Goal: Task Accomplishment & Management: Complete application form

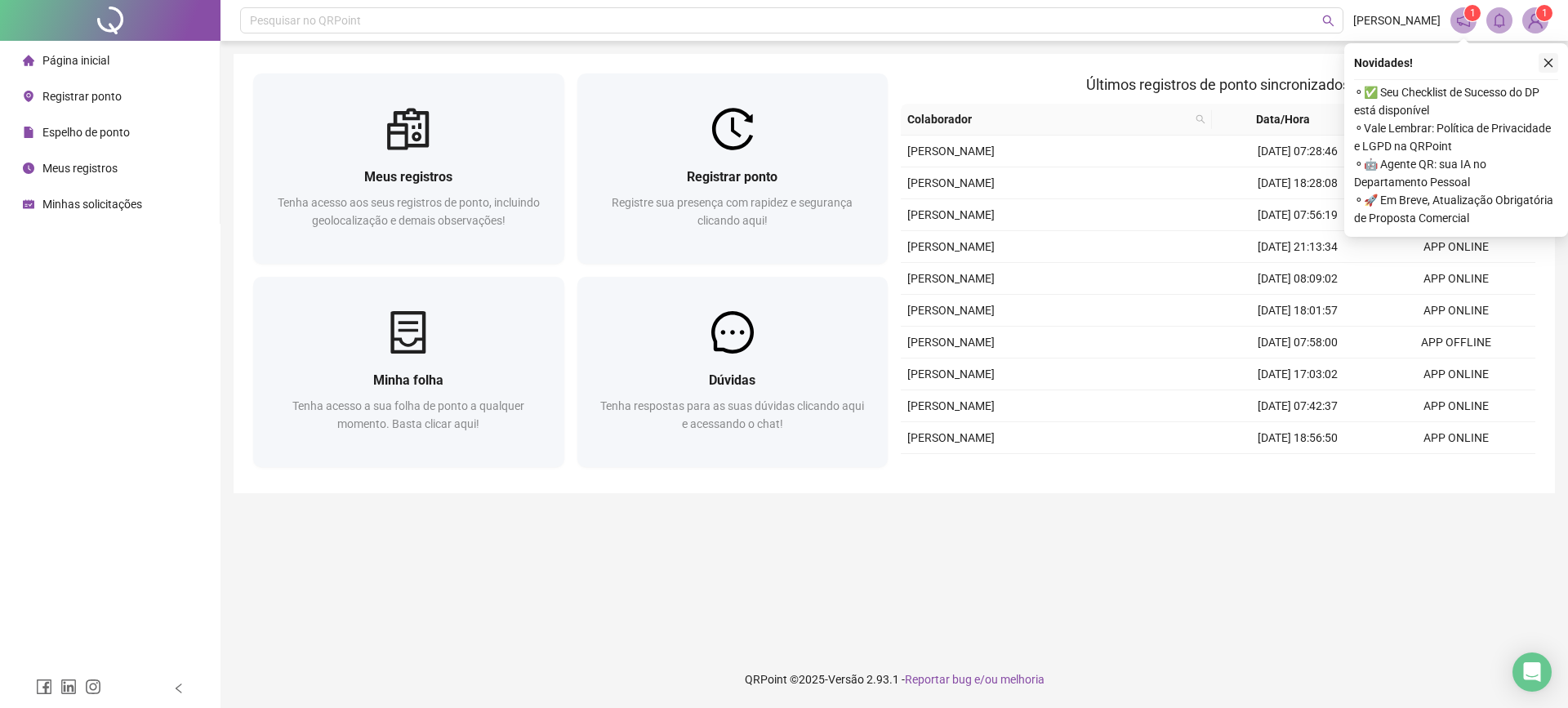
click at [1550, 63] on icon "close" at bounding box center [1548, 62] width 11 height 11
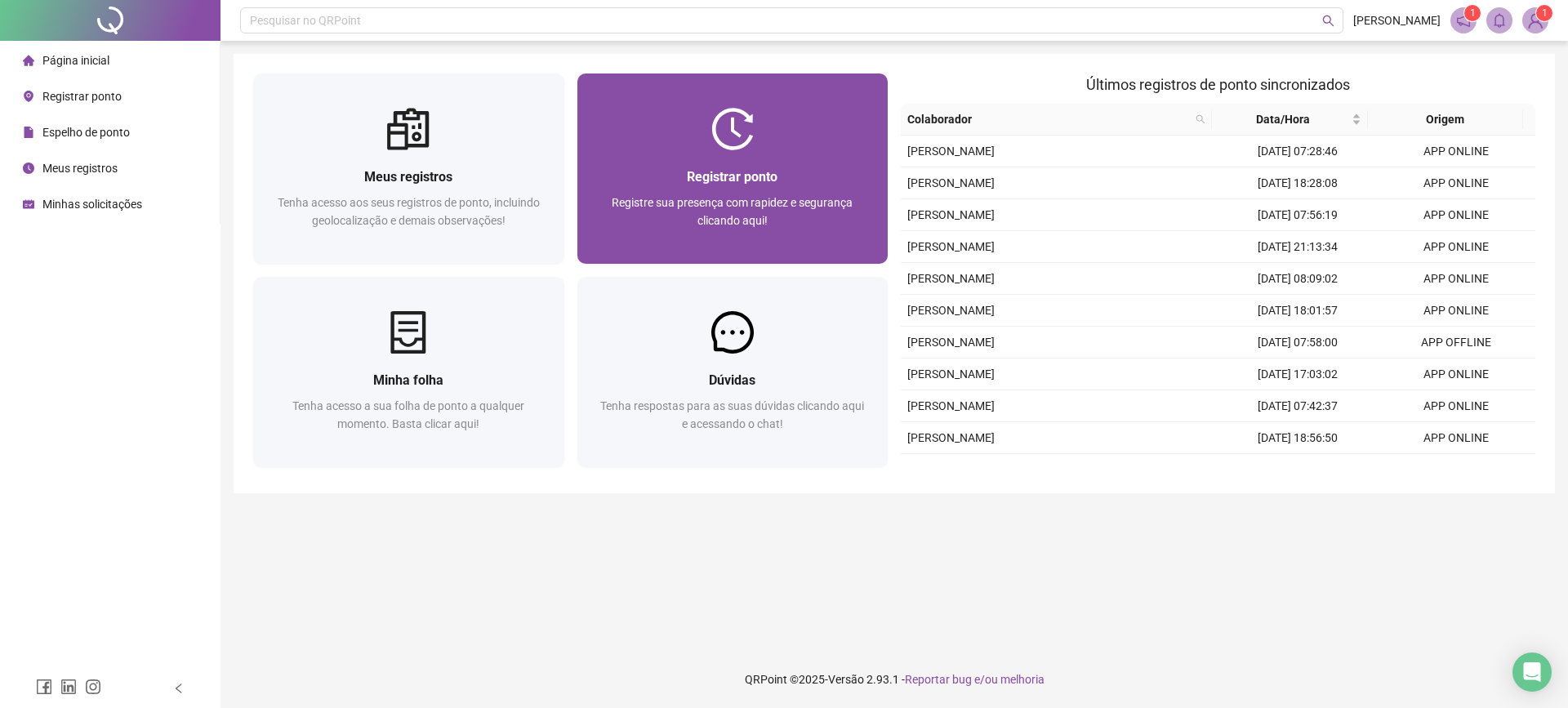
click at [710, 163] on div "Registrar ponto Registre sua presença com rapidez e segurança clicando aqui!" at bounding box center [733, 207] width 312 height 114
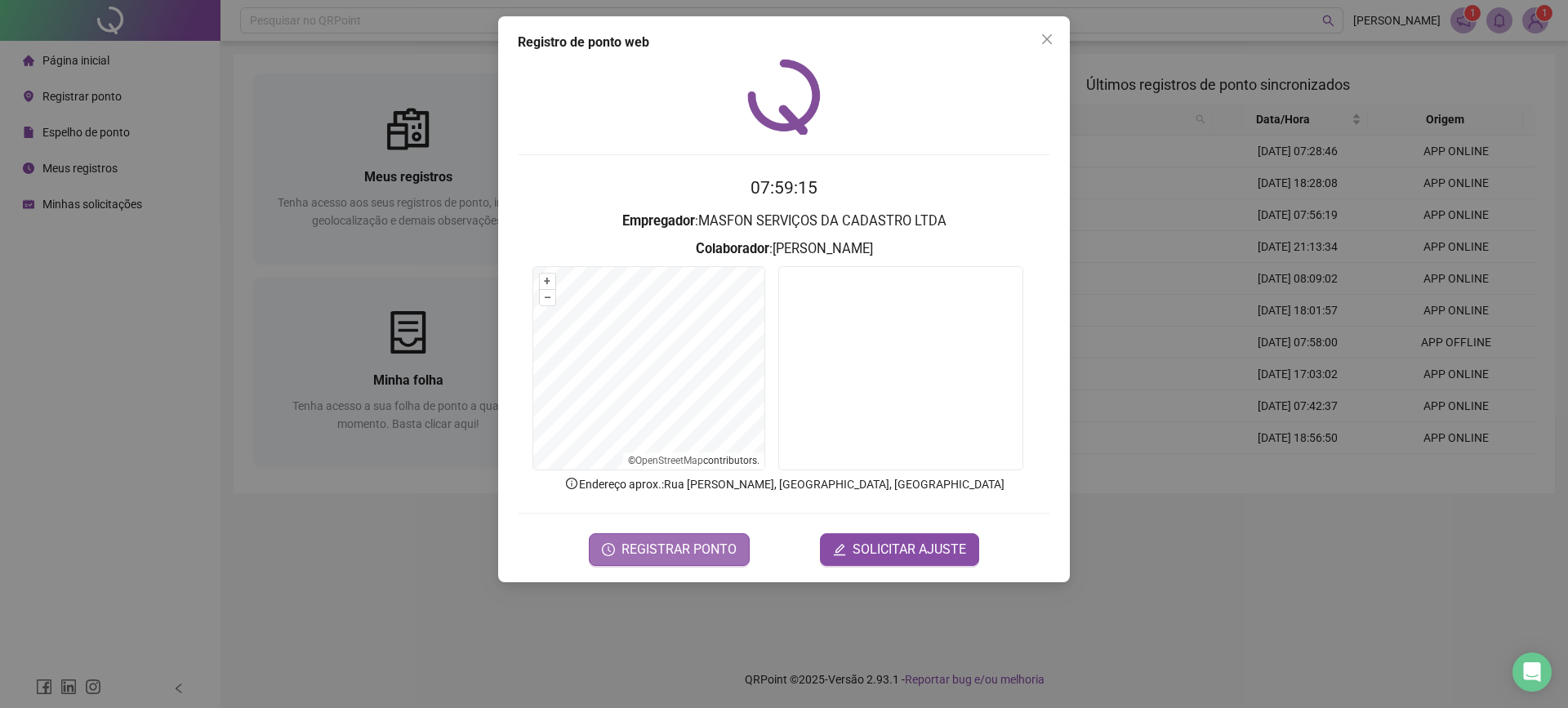
click at [710, 553] on span "REGISTRAR PONTO" at bounding box center [679, 550] width 116 height 19
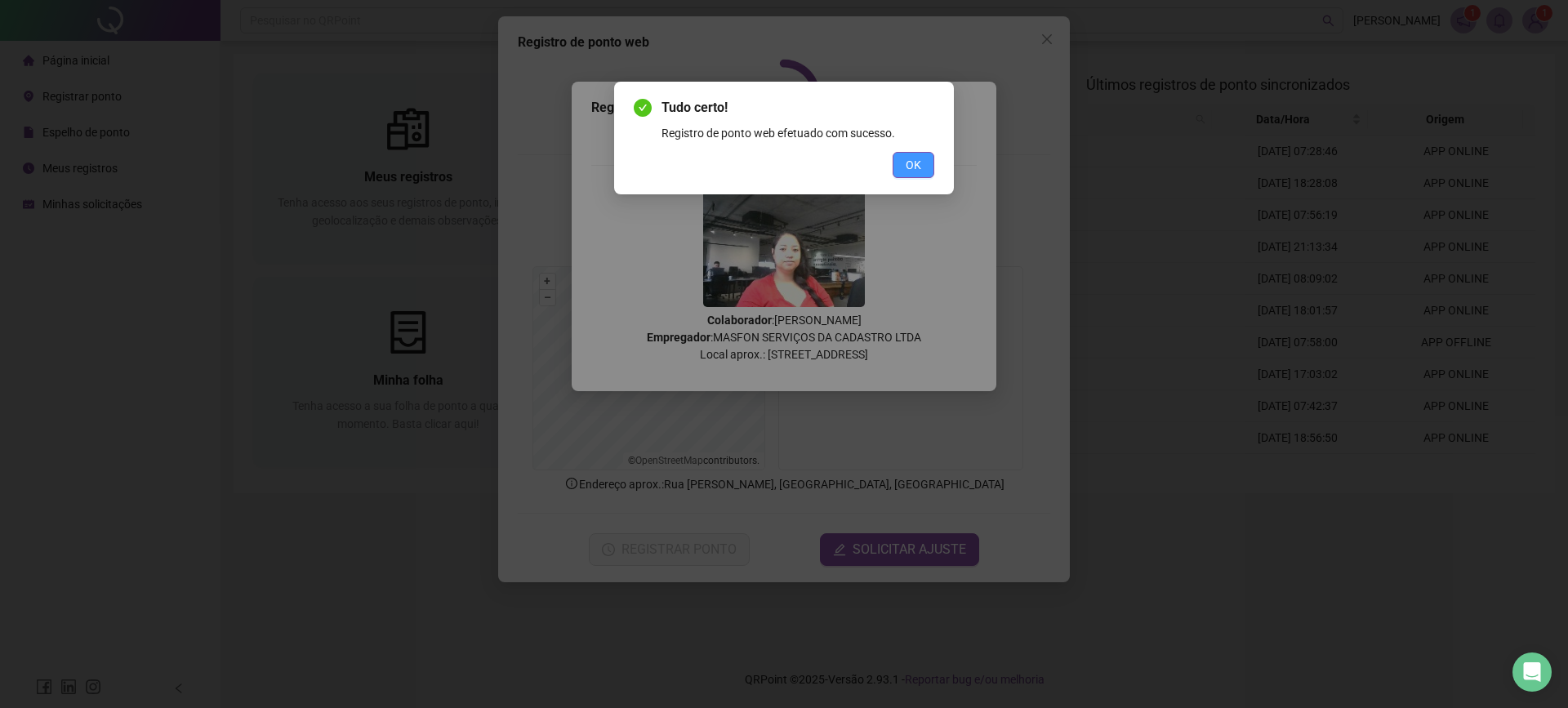
click at [911, 164] on span "OK" at bounding box center [914, 165] width 16 height 18
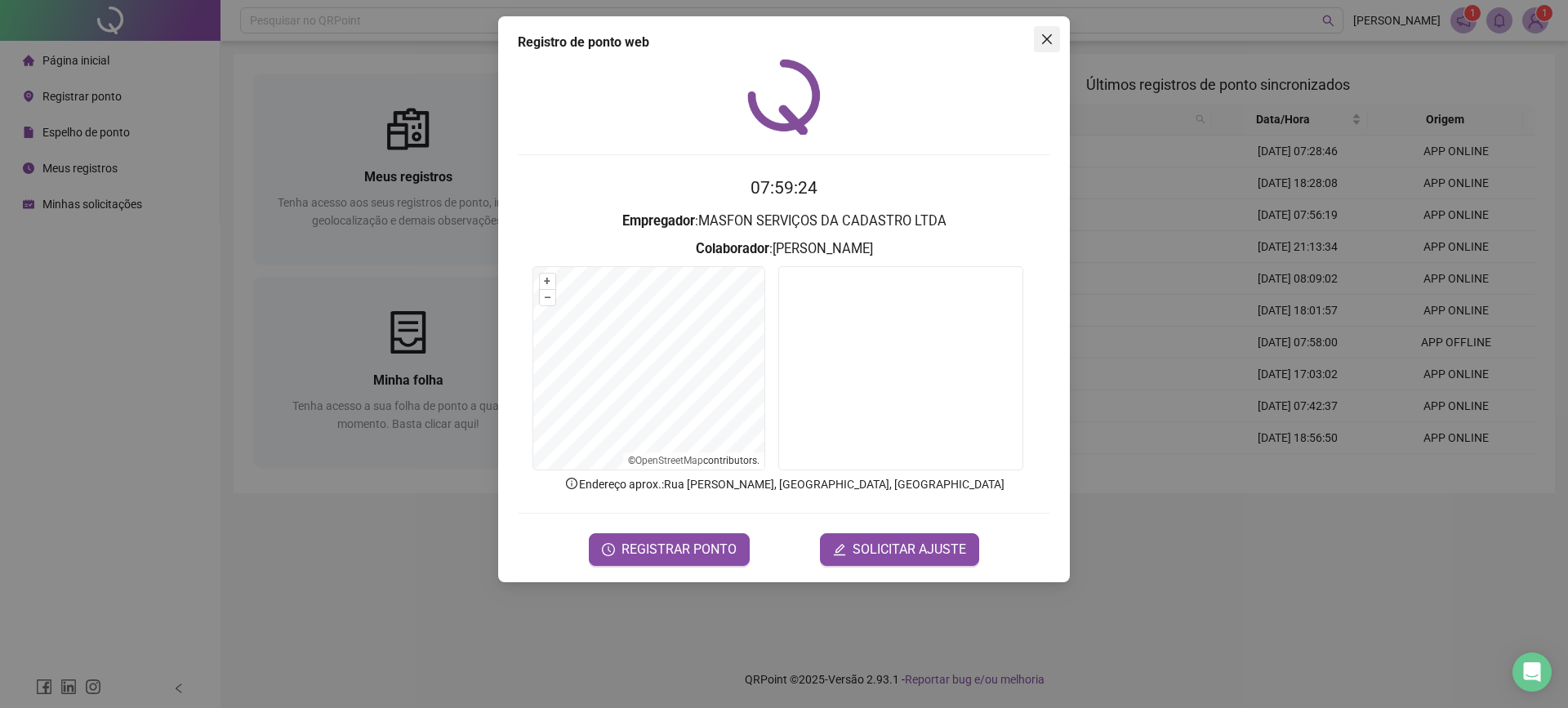
click at [1047, 35] on icon "close" at bounding box center [1046, 39] width 13 height 13
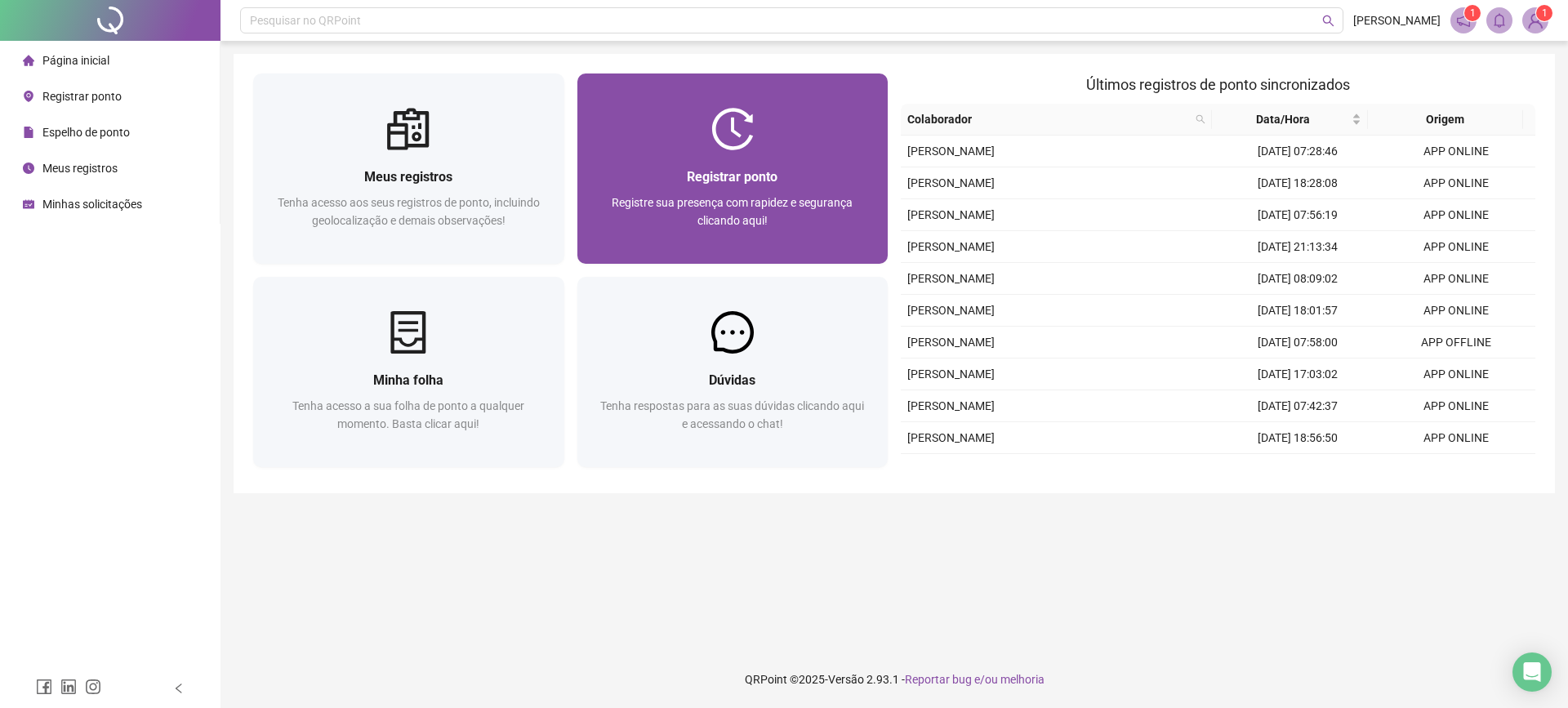
click at [730, 158] on div "Registrar ponto Registre sua presença com rapidez e segurança clicando aqui!" at bounding box center [733, 207] width 312 height 114
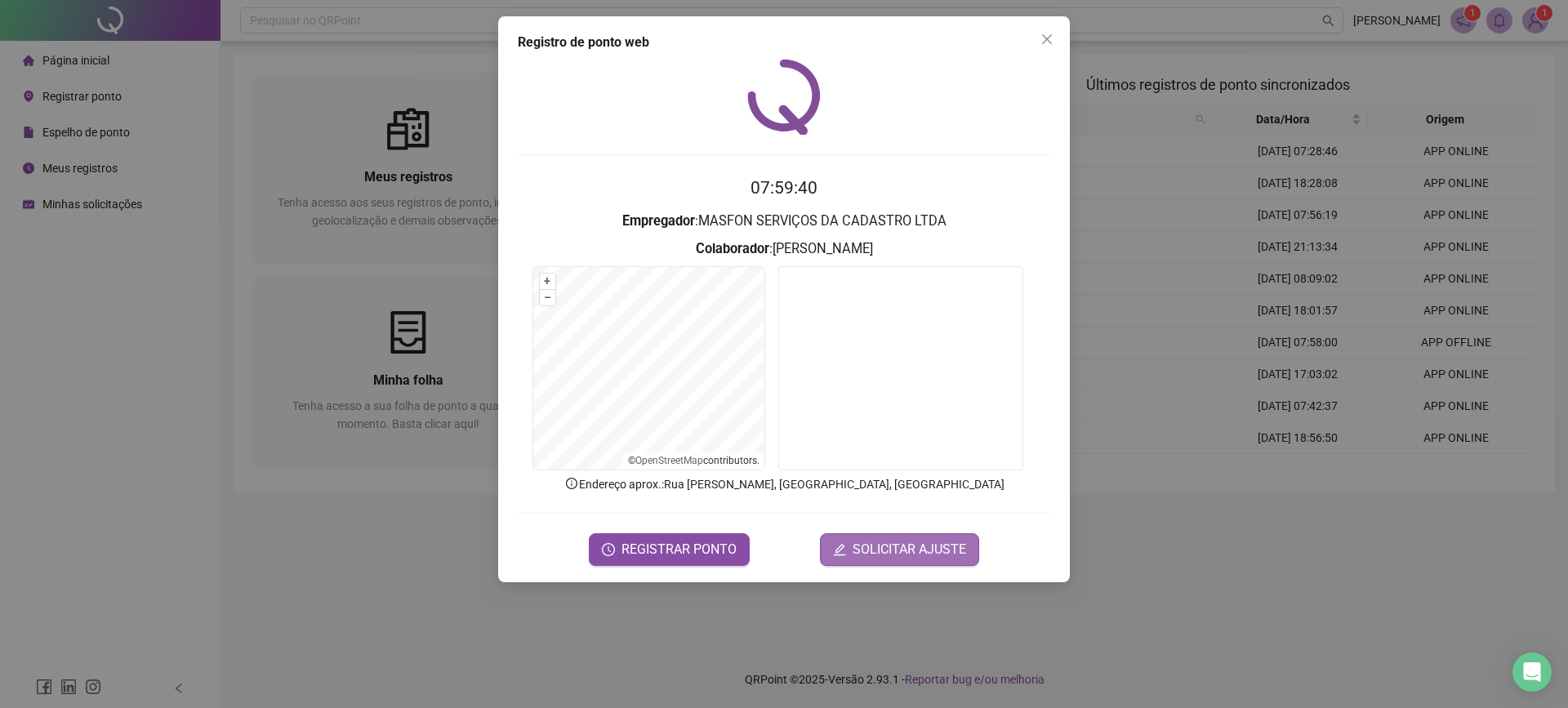
click at [883, 546] on span "SOLICITAR AJUSTE" at bounding box center [909, 550] width 114 height 19
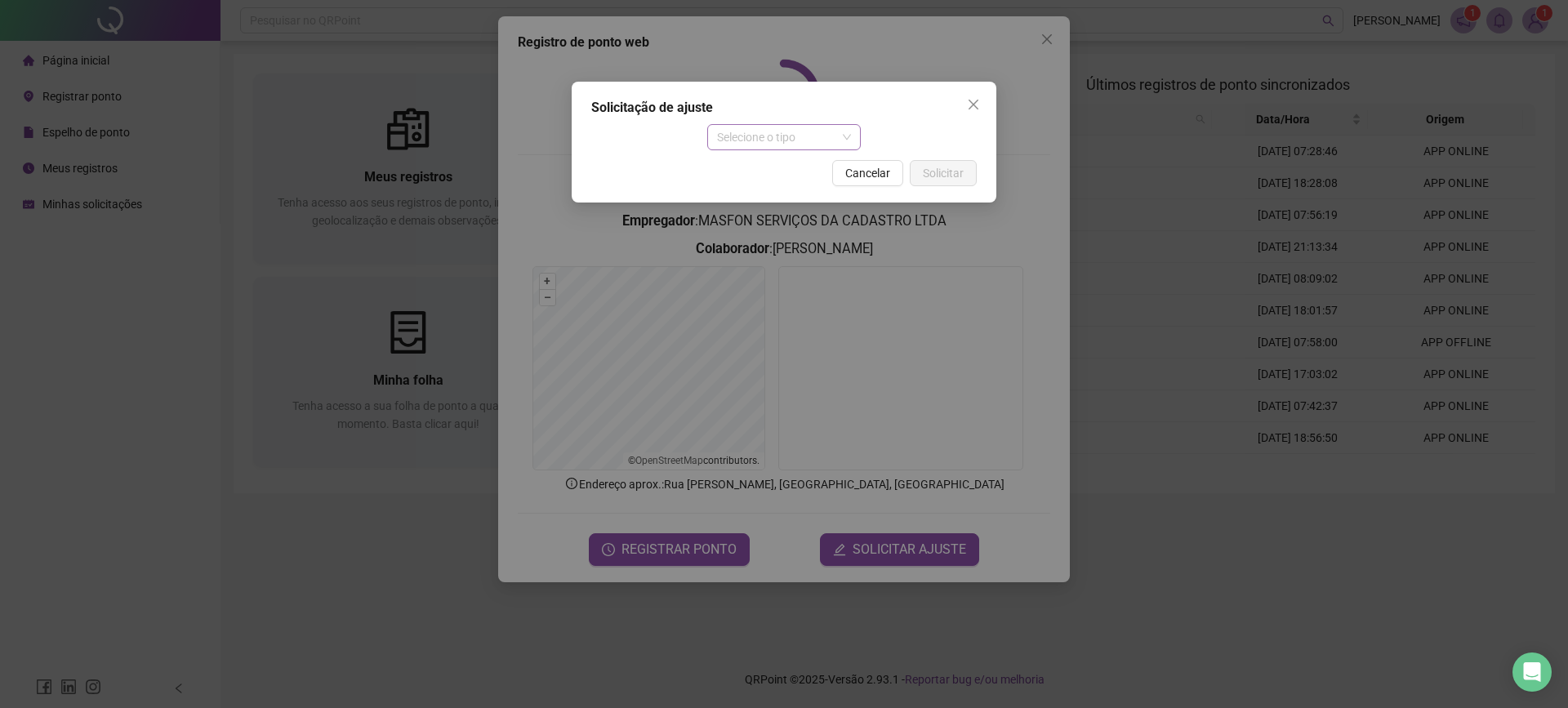
click at [779, 135] on span "Selecione o tipo" at bounding box center [784, 137] width 135 height 25
click at [789, 167] on div "Ajuste manual" at bounding box center [784, 170] width 129 height 18
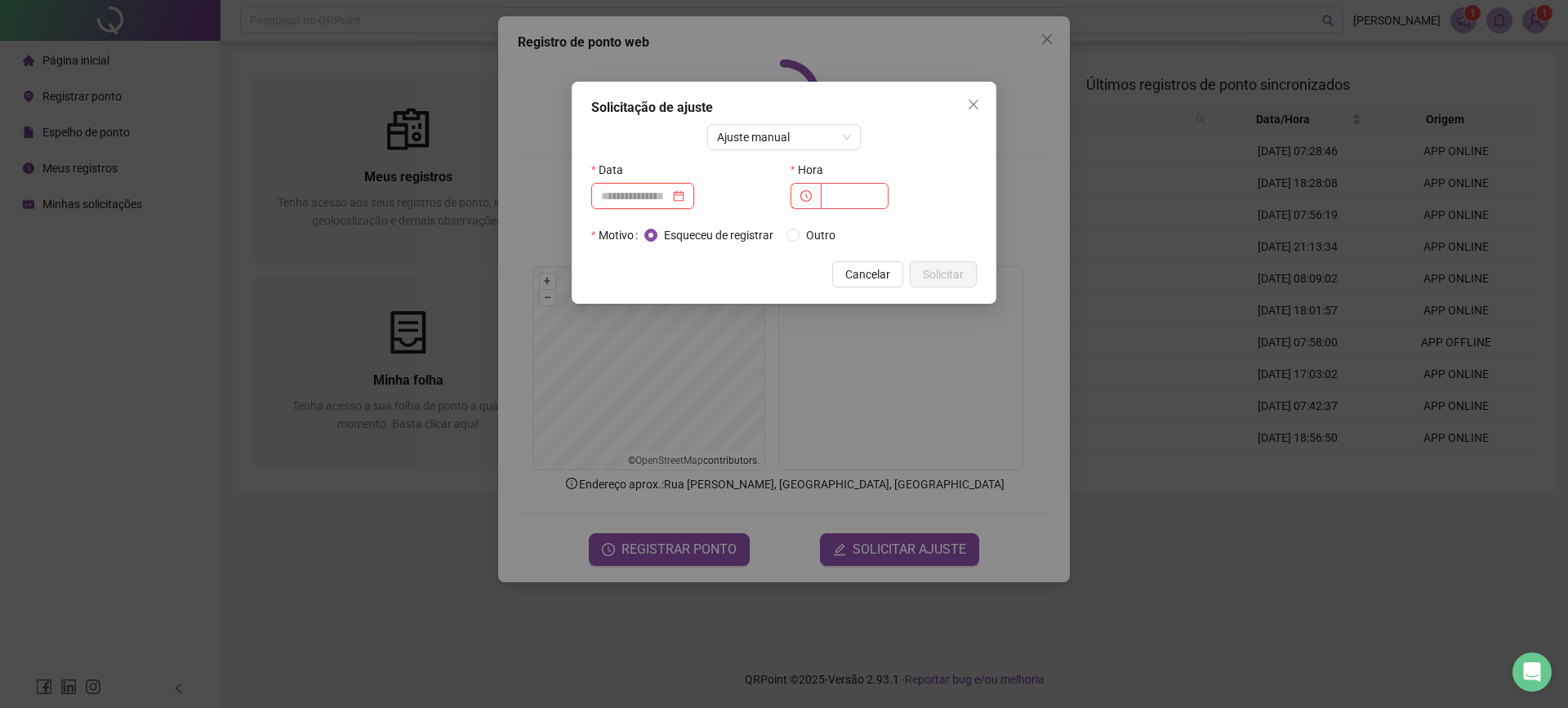
click at [641, 190] on input at bounding box center [635, 196] width 68 height 18
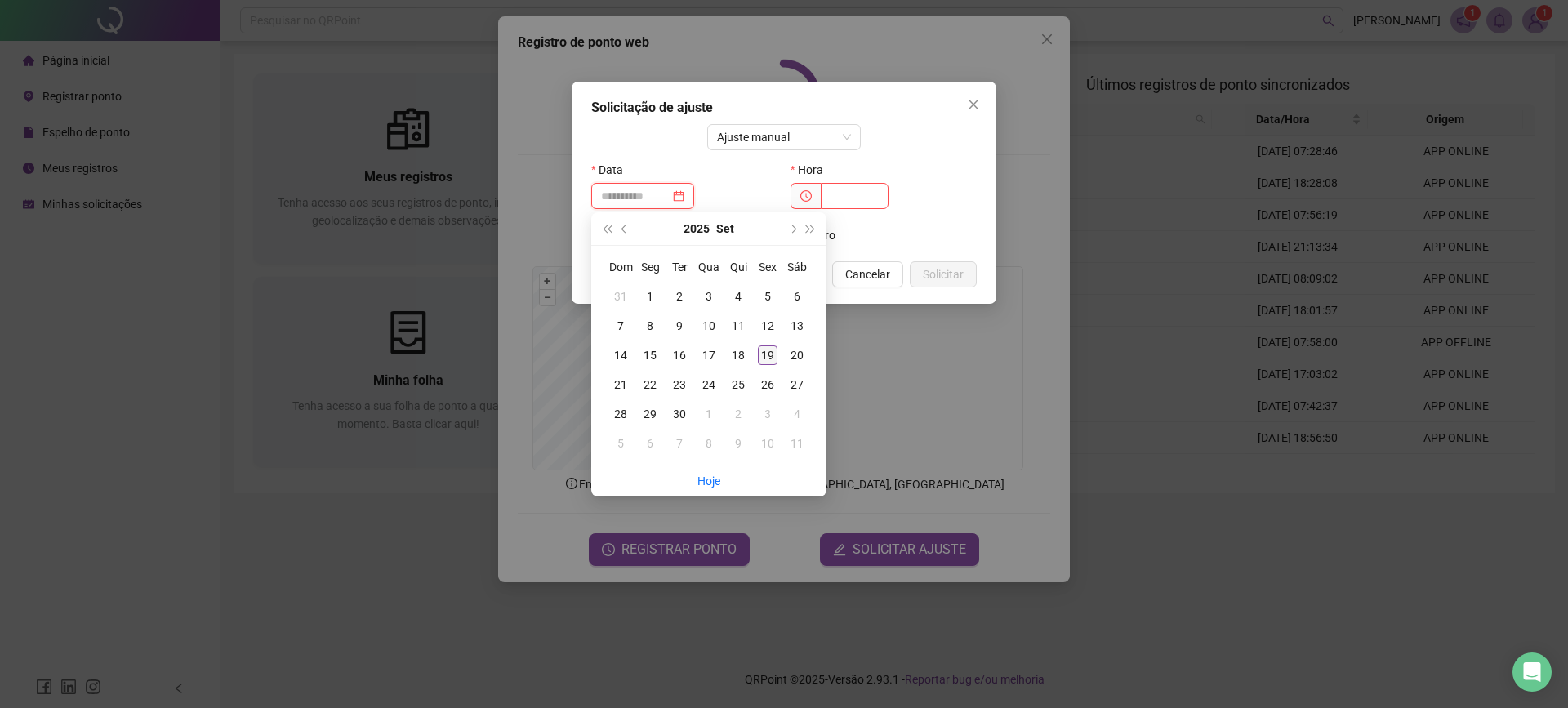
type input "**********"
click at [768, 355] on div "19" at bounding box center [767, 355] width 19 height 19
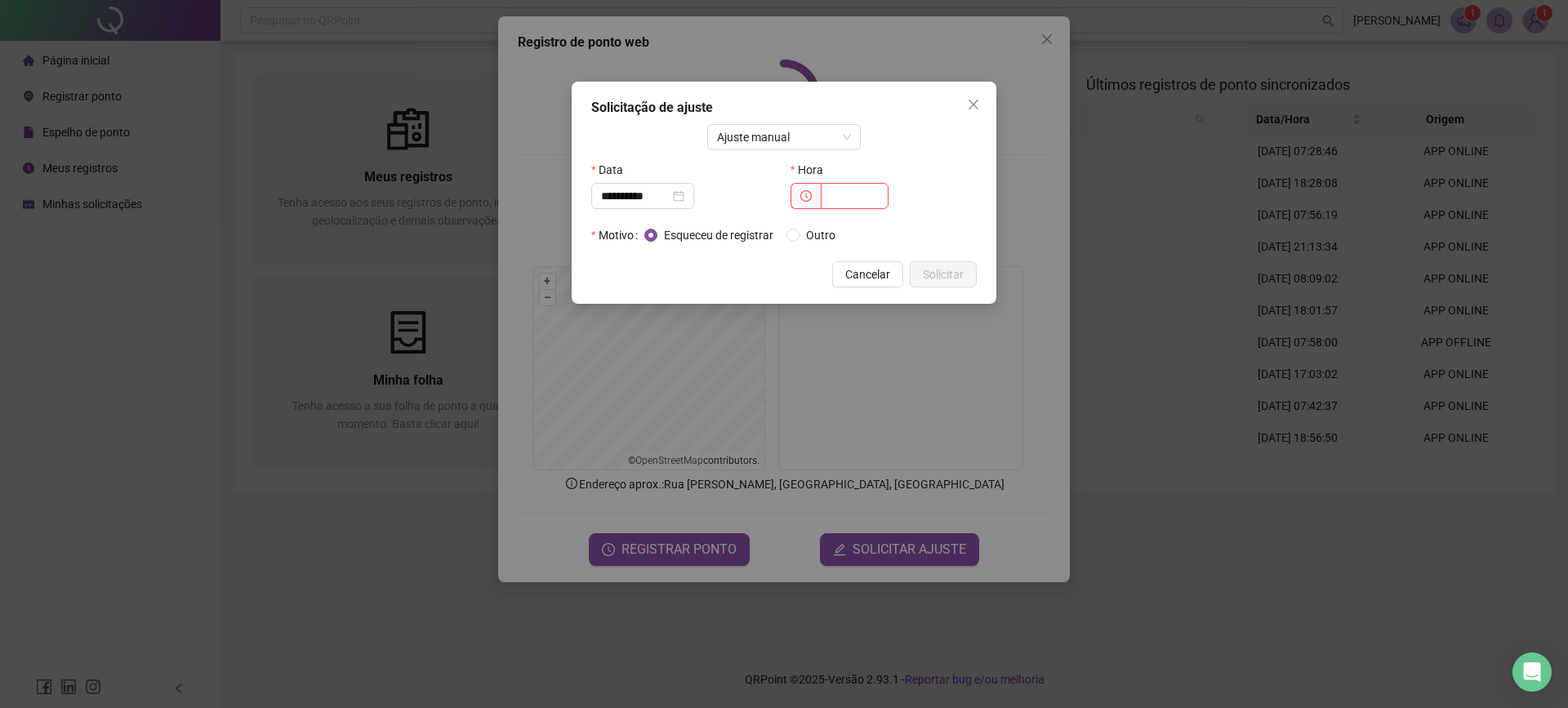
click at [768, 355] on div "**********" at bounding box center [784, 354] width 1568 height 708
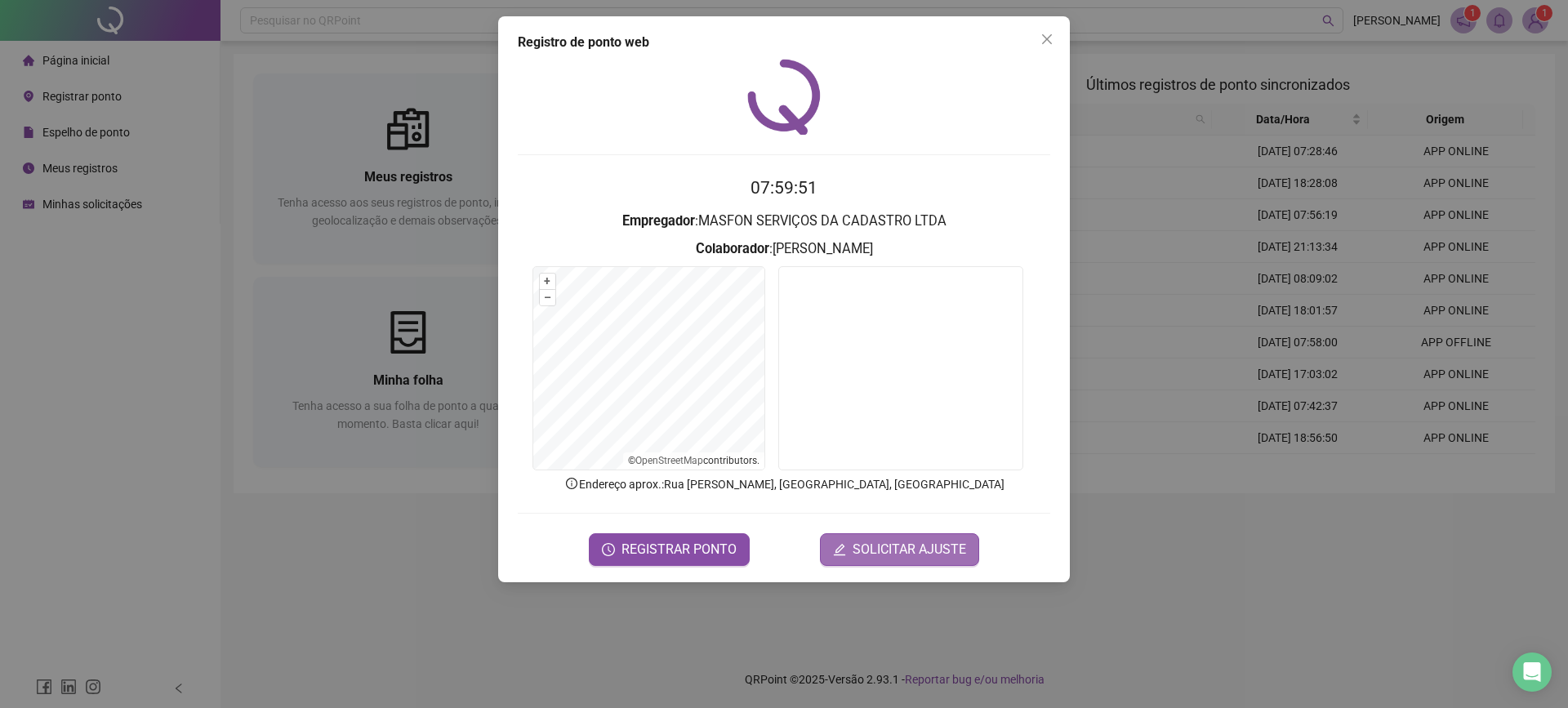
click at [871, 546] on span "SOLICITAR AJUSTE" at bounding box center [909, 550] width 114 height 19
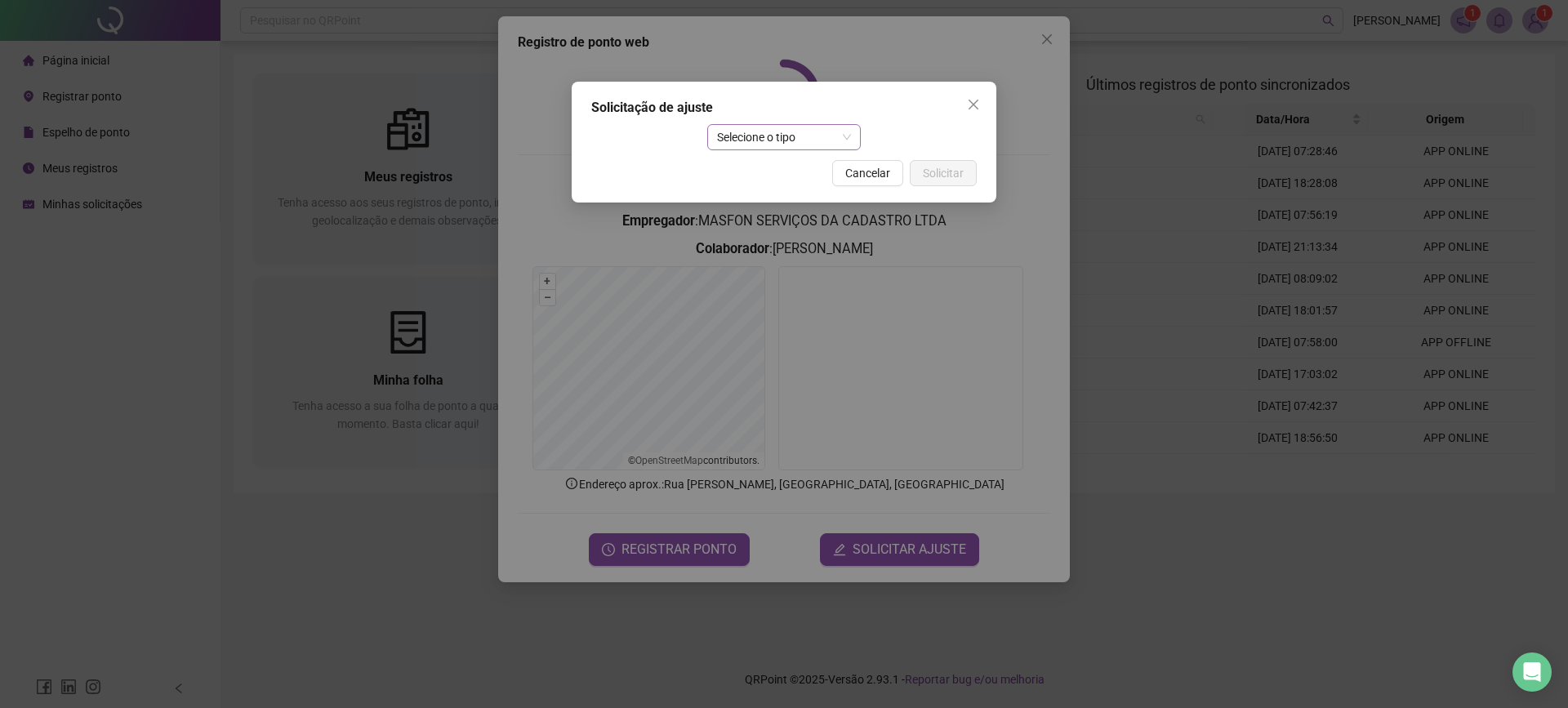
click at [763, 132] on span "Selecione o tipo" at bounding box center [784, 137] width 135 height 25
click at [767, 165] on div "Ajuste manual" at bounding box center [784, 170] width 129 height 18
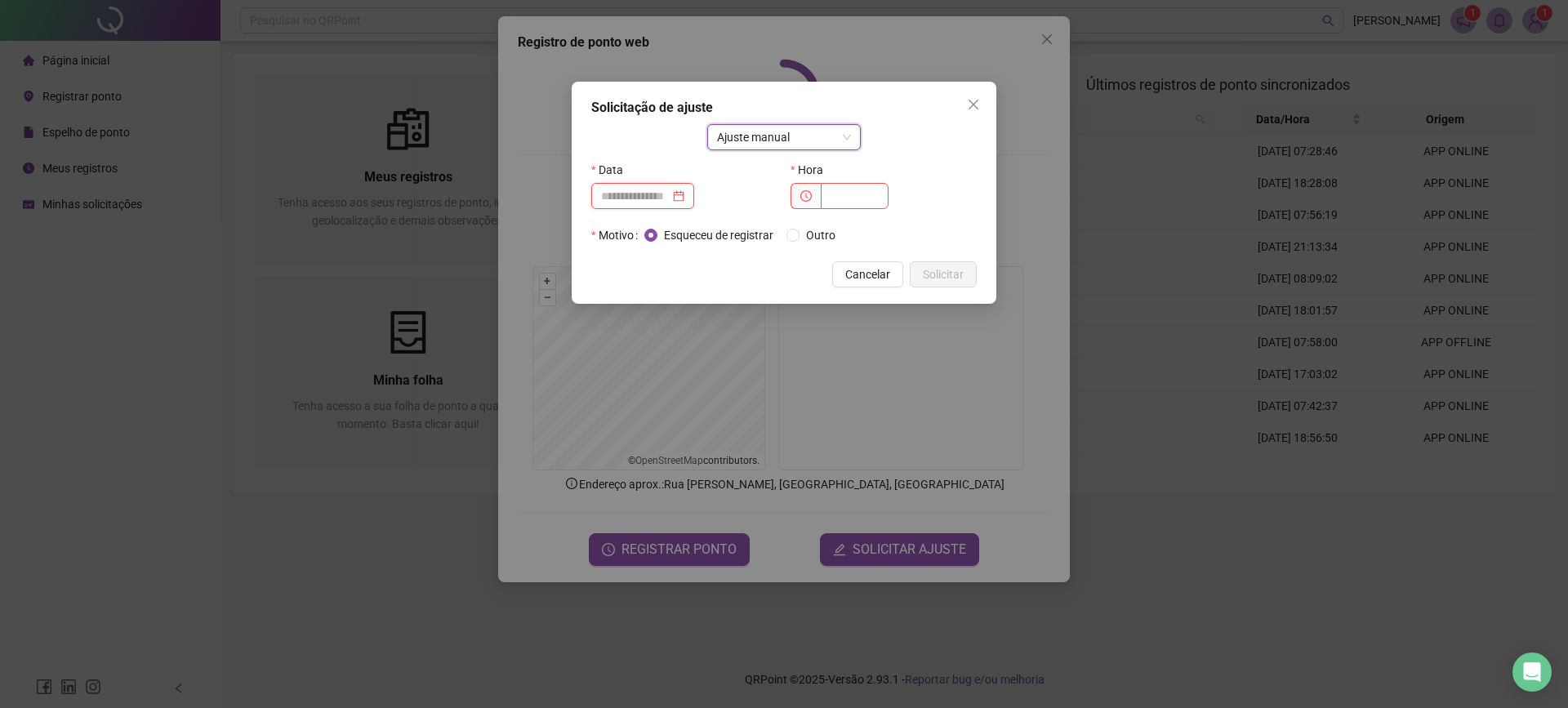
click at [627, 194] on input at bounding box center [635, 196] width 68 height 18
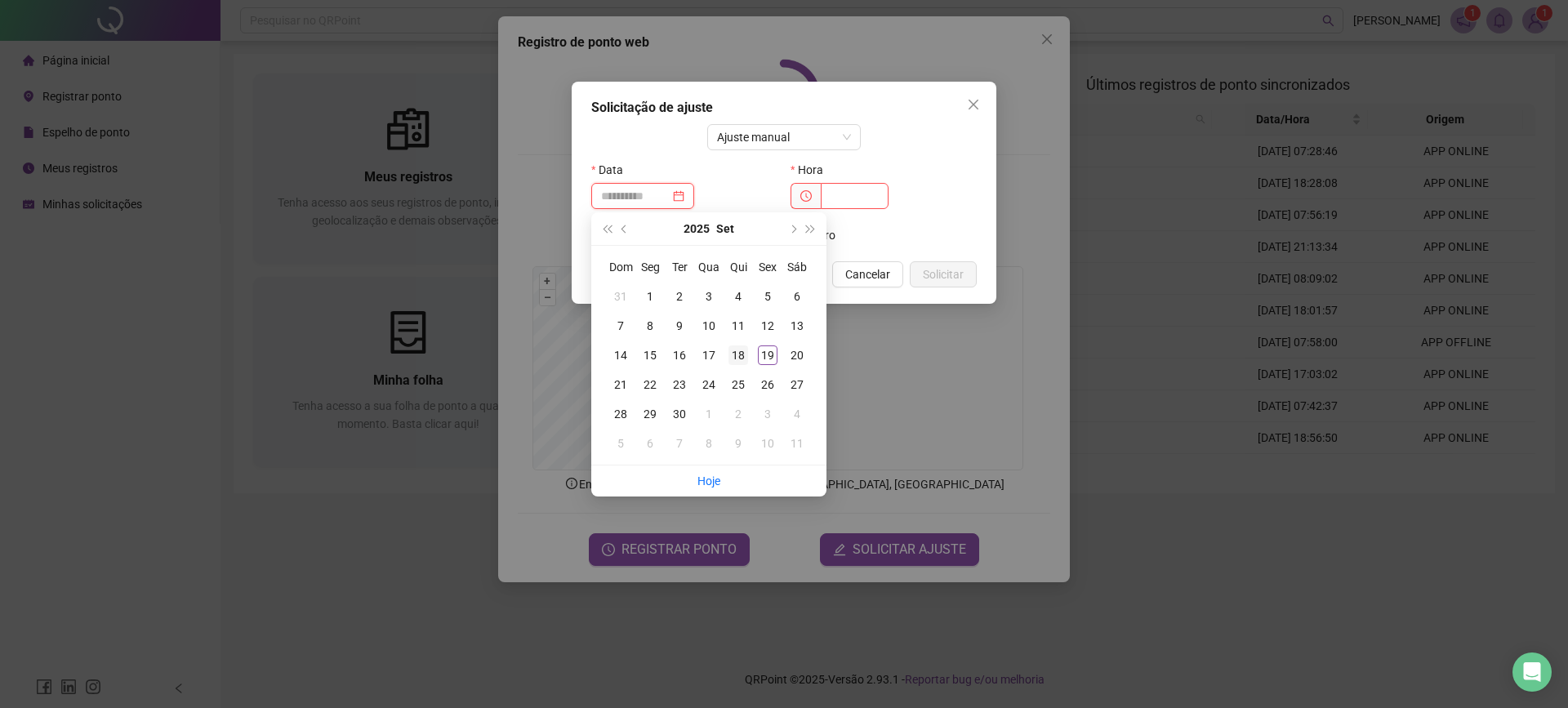
type input "**********"
click at [740, 353] on div "18" at bounding box center [738, 355] width 19 height 19
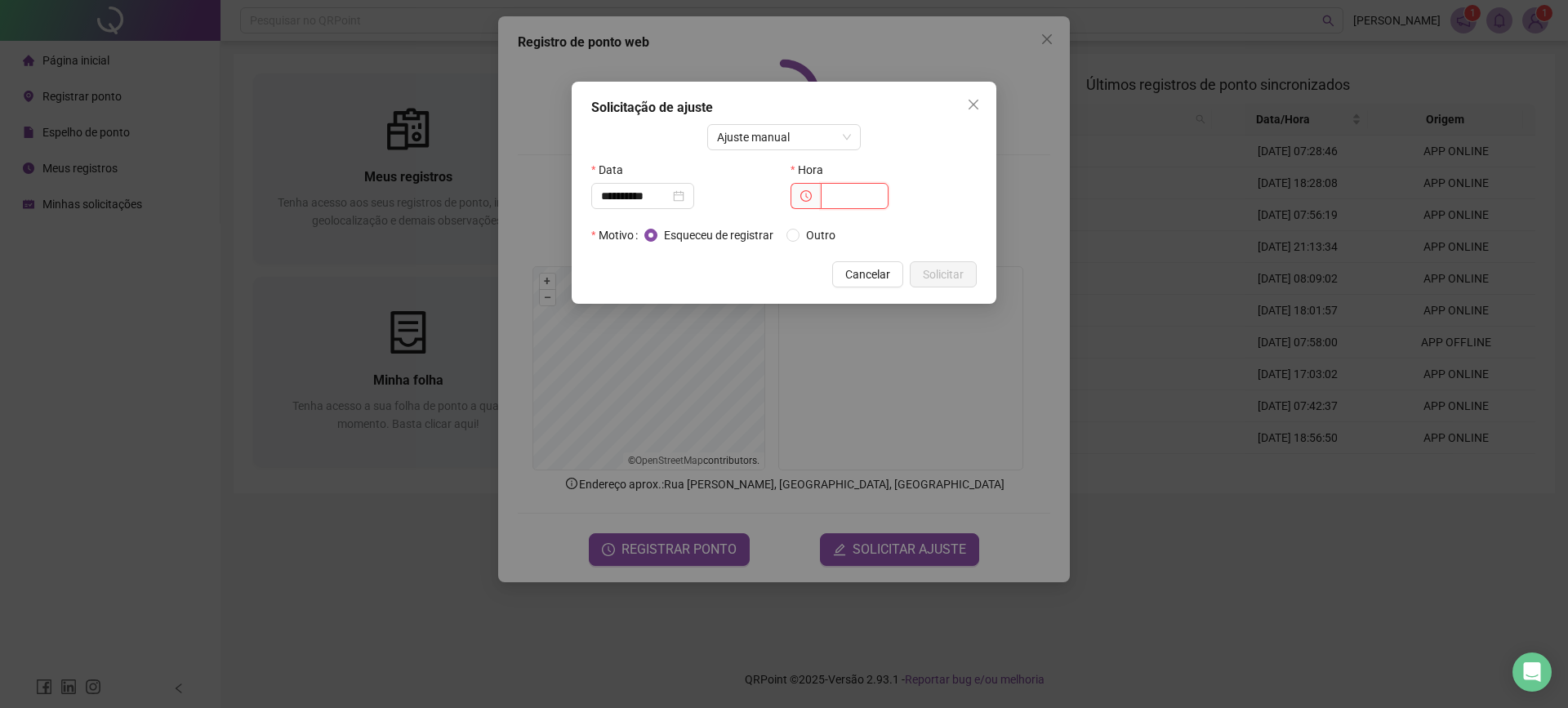
click at [847, 186] on input "text" at bounding box center [854, 196] width 67 height 26
type input "*****"
click at [950, 276] on span "Solicitar" at bounding box center [943, 274] width 41 height 18
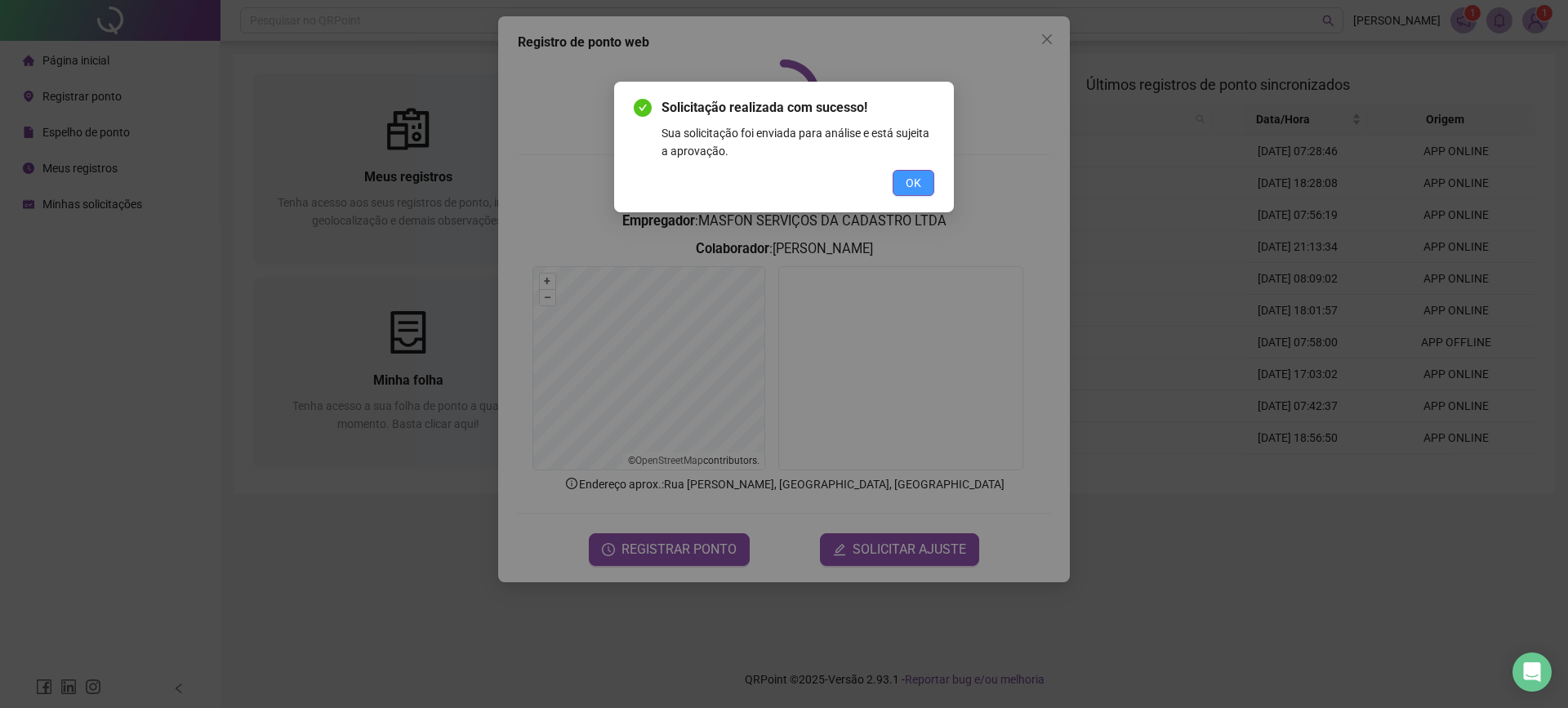
click at [906, 183] on span "OK" at bounding box center [914, 183] width 16 height 18
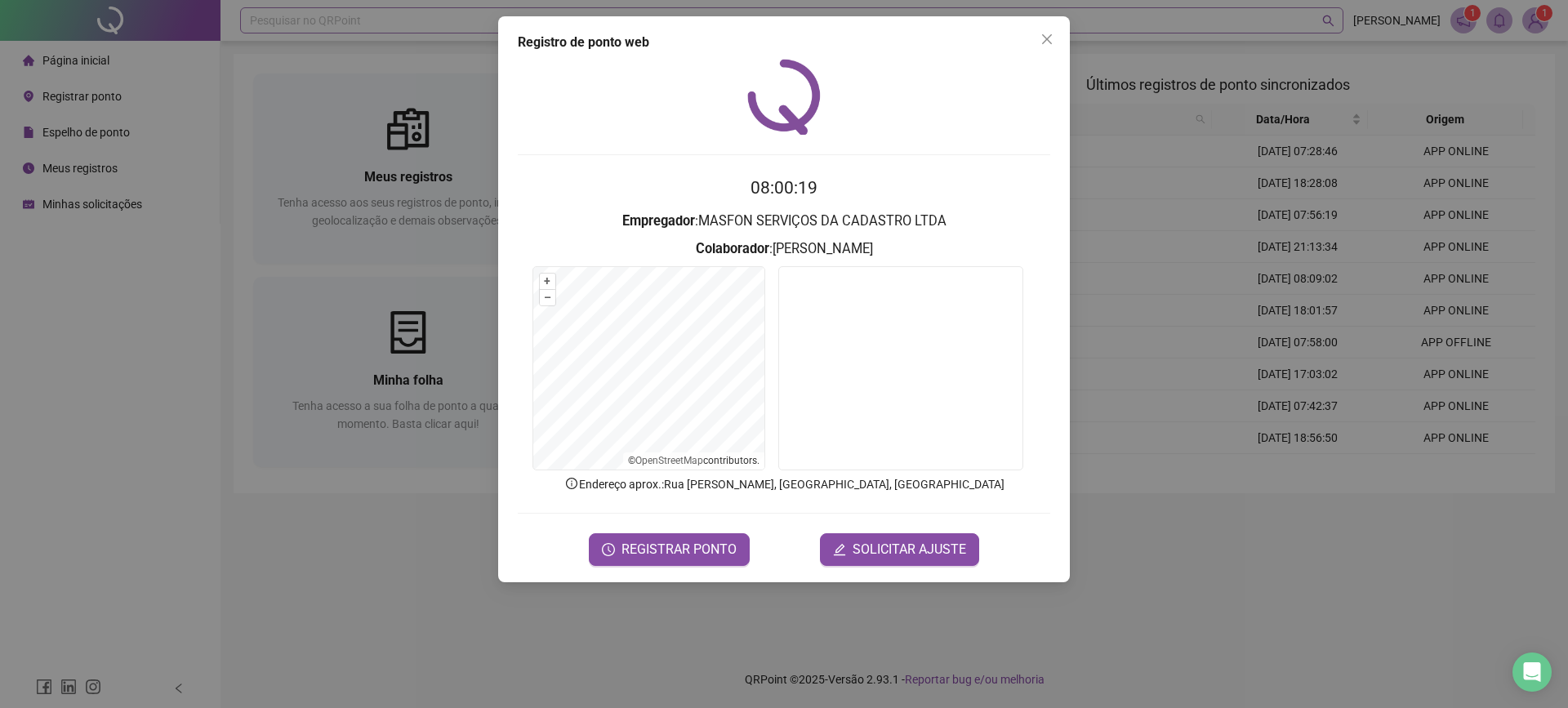
click at [1046, 11] on div "Registro de ponto web 08:00:19 Empregador : MASFON SERVIÇOS DA CADASTRO LTDA Co…" at bounding box center [784, 354] width 1568 height 708
